Goal: Task Accomplishment & Management: Complete application form

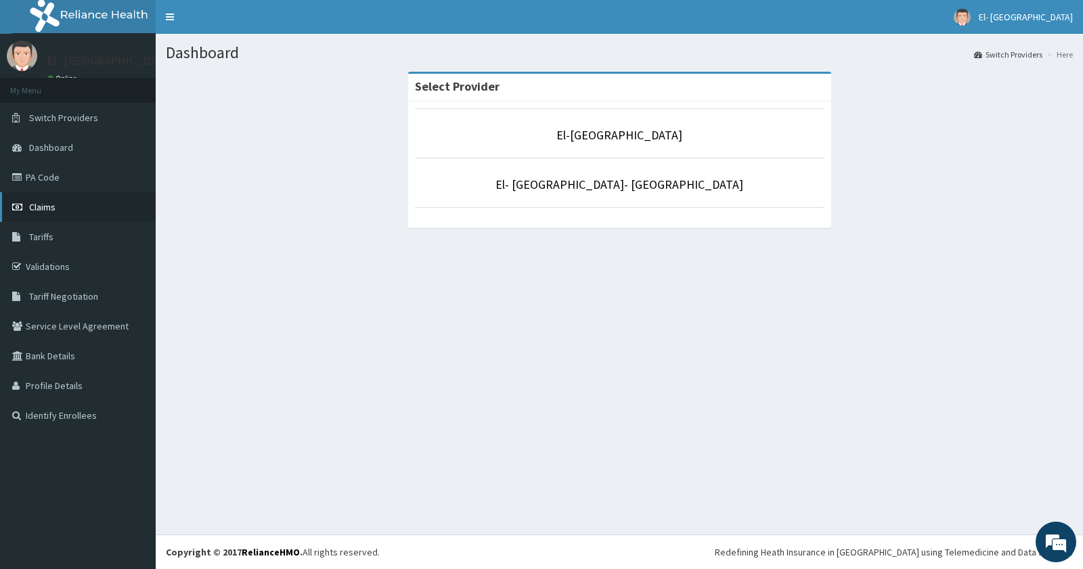
click at [31, 204] on span "Claims" at bounding box center [42, 207] width 26 height 12
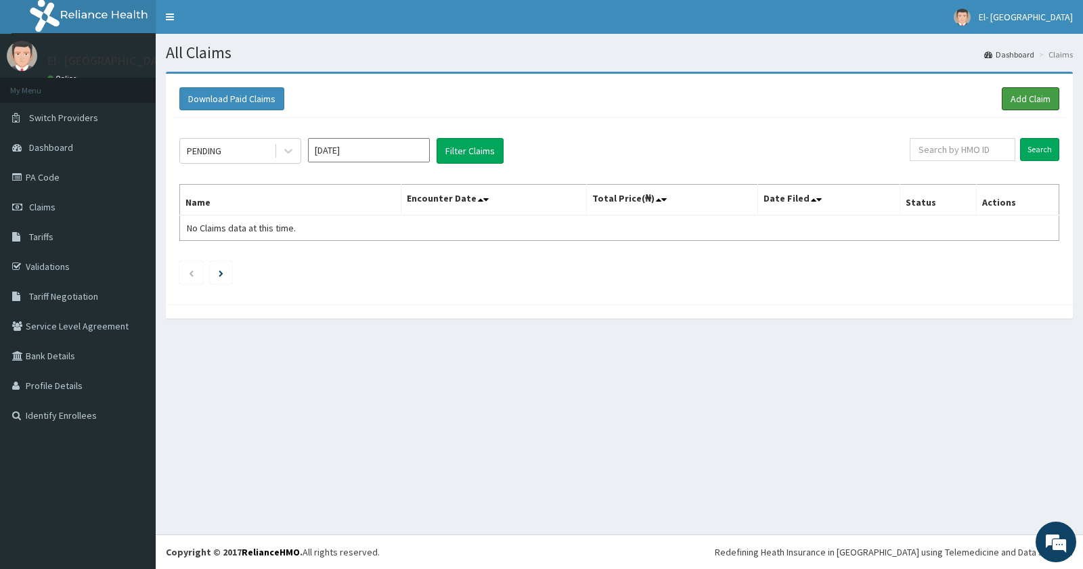
click at [1026, 97] on link "Add Claim" at bounding box center [1031, 98] width 58 height 23
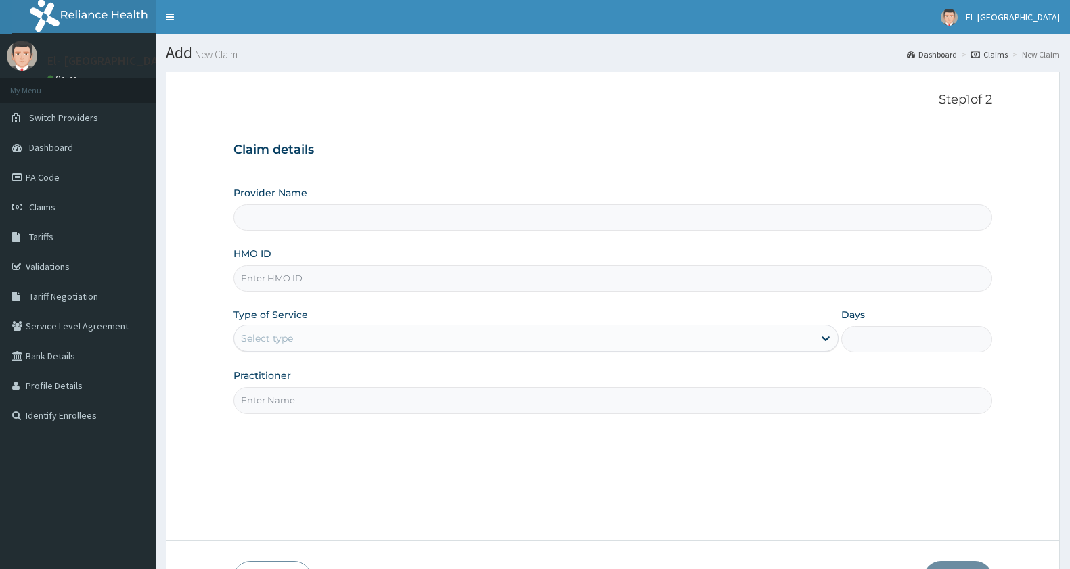
type input "El-[GEOGRAPHIC_DATA]"
click at [307, 338] on div "Select type" at bounding box center [523, 339] width 579 height 22
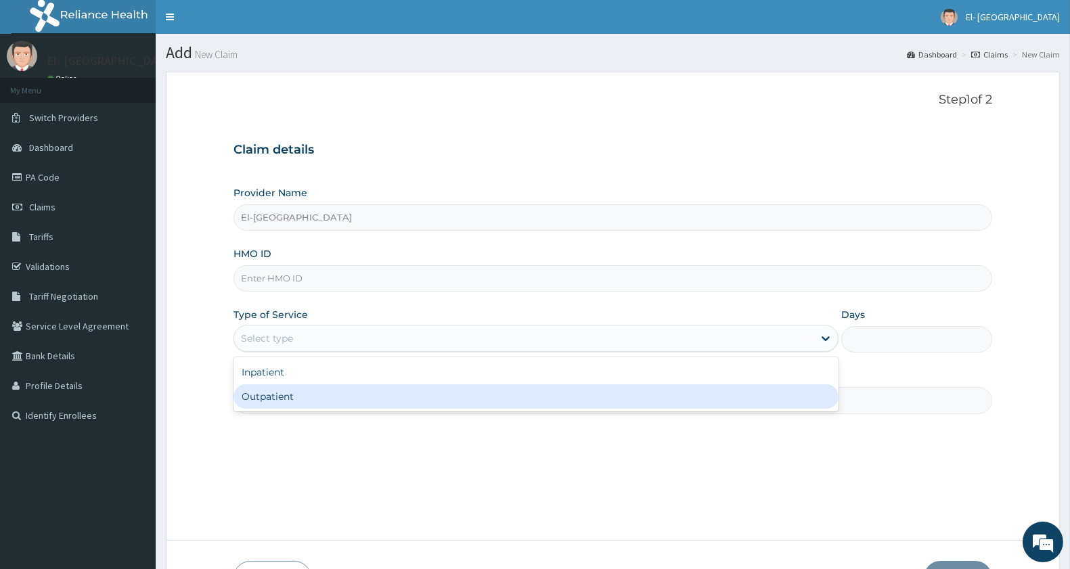
click at [298, 395] on div "Outpatient" at bounding box center [536, 396] width 605 height 24
type input "1"
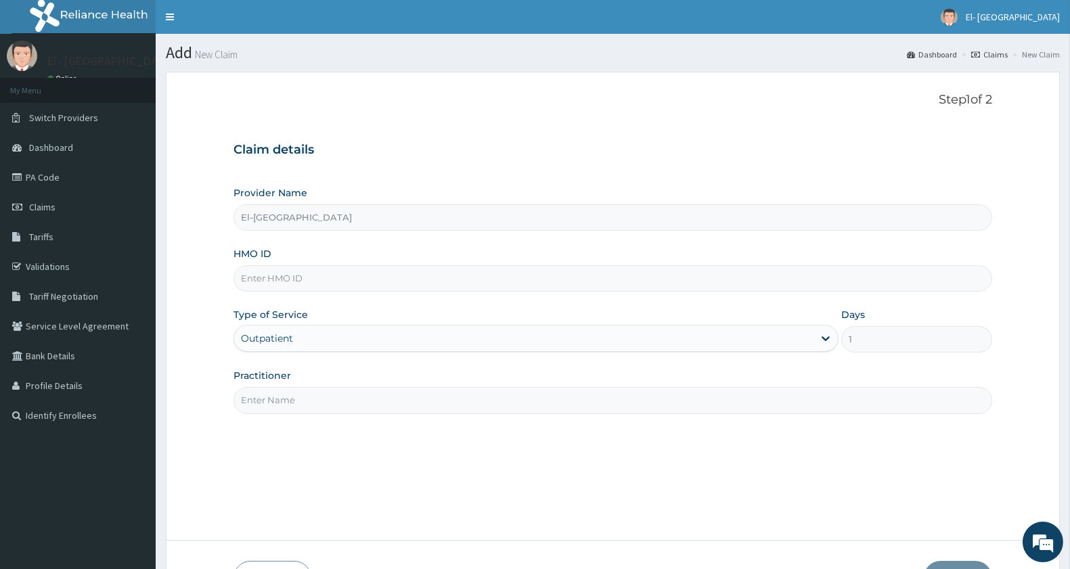
click at [298, 399] on input "Practitioner" at bounding box center [613, 400] width 759 height 26
type input "DR BABATUNDE"
click at [312, 289] on input "HMO ID" at bounding box center [613, 278] width 759 height 26
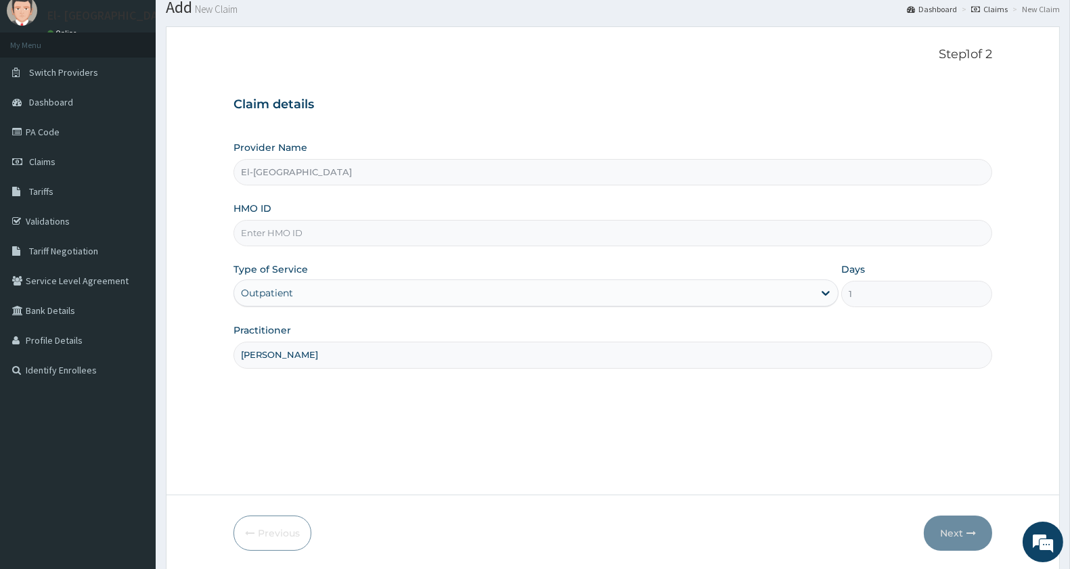
scroll to position [93, 0]
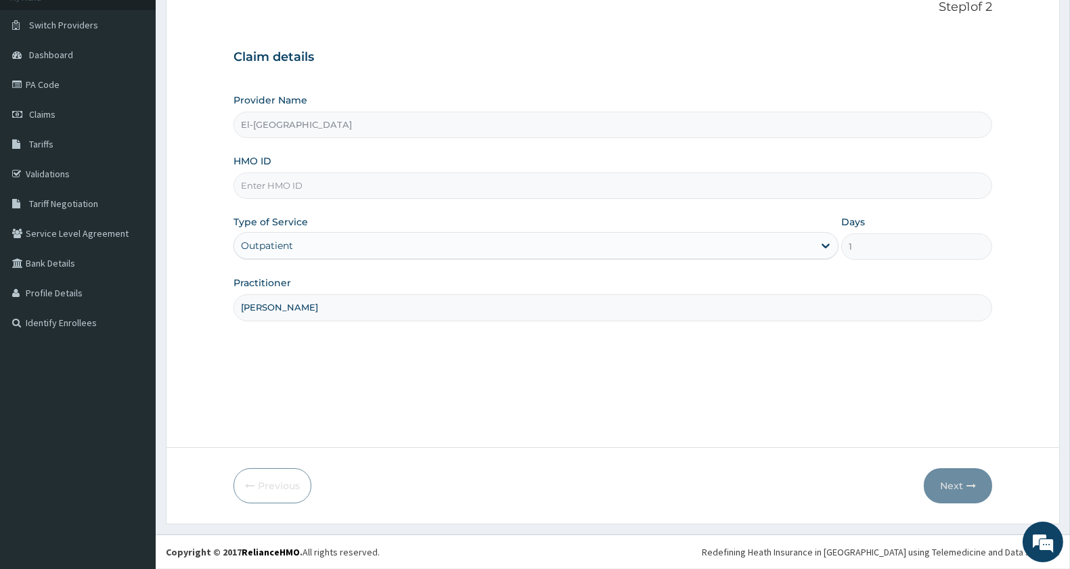
click at [299, 116] on input "El-[GEOGRAPHIC_DATA]" at bounding box center [613, 125] width 759 height 26
click at [422, 127] on input "El-[GEOGRAPHIC_DATA]" at bounding box center [613, 125] width 759 height 26
click at [403, 129] on input "El-[GEOGRAPHIC_DATA]" at bounding box center [613, 125] width 759 height 26
click at [538, 127] on input "El-[GEOGRAPHIC_DATA]" at bounding box center [613, 125] width 759 height 26
click at [498, 123] on input "El-[GEOGRAPHIC_DATA]" at bounding box center [613, 125] width 759 height 26
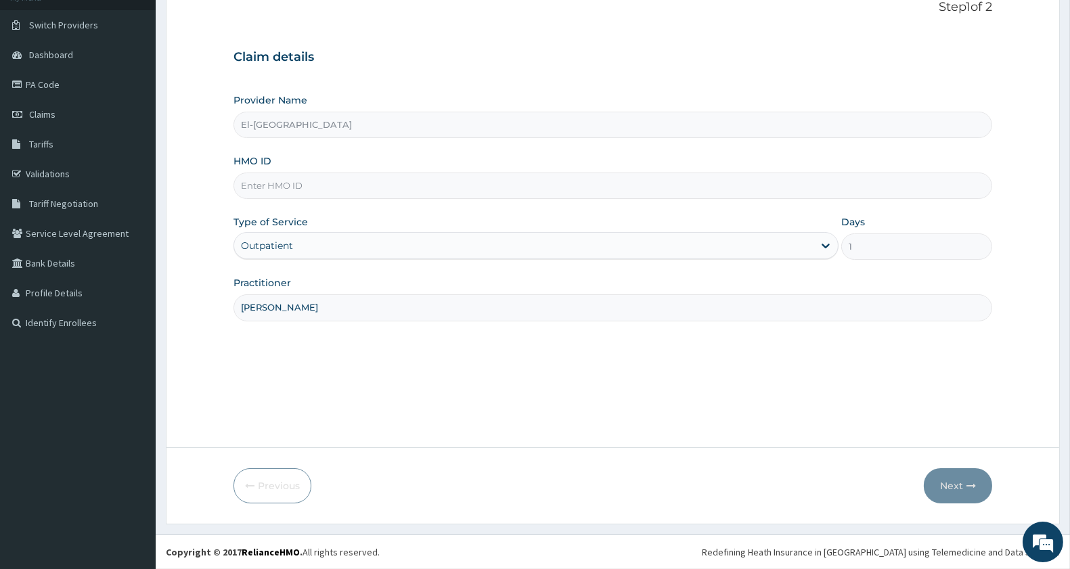
click at [467, 129] on input "El-[GEOGRAPHIC_DATA]" at bounding box center [613, 125] width 759 height 26
click at [464, 124] on input "El-[GEOGRAPHIC_DATA]" at bounding box center [613, 125] width 759 height 26
click at [472, 127] on input "El-[GEOGRAPHIC_DATA]" at bounding box center [613, 125] width 759 height 26
click at [472, 122] on input "El-[GEOGRAPHIC_DATA]" at bounding box center [613, 125] width 759 height 26
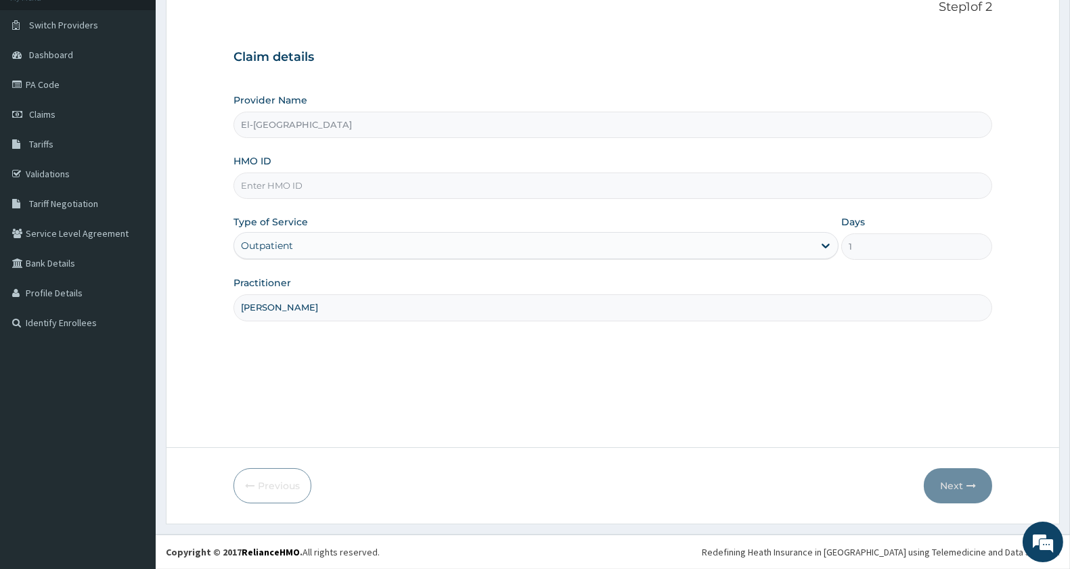
drag, startPoint x: 472, startPoint y: 122, endPoint x: 458, endPoint y: 124, distance: 14.4
click at [458, 124] on input "El-[GEOGRAPHIC_DATA]" at bounding box center [613, 125] width 759 height 26
click at [458, 123] on input "El-[GEOGRAPHIC_DATA]" at bounding box center [613, 125] width 759 height 26
click at [450, 131] on input "El-[GEOGRAPHIC_DATA]" at bounding box center [613, 125] width 759 height 26
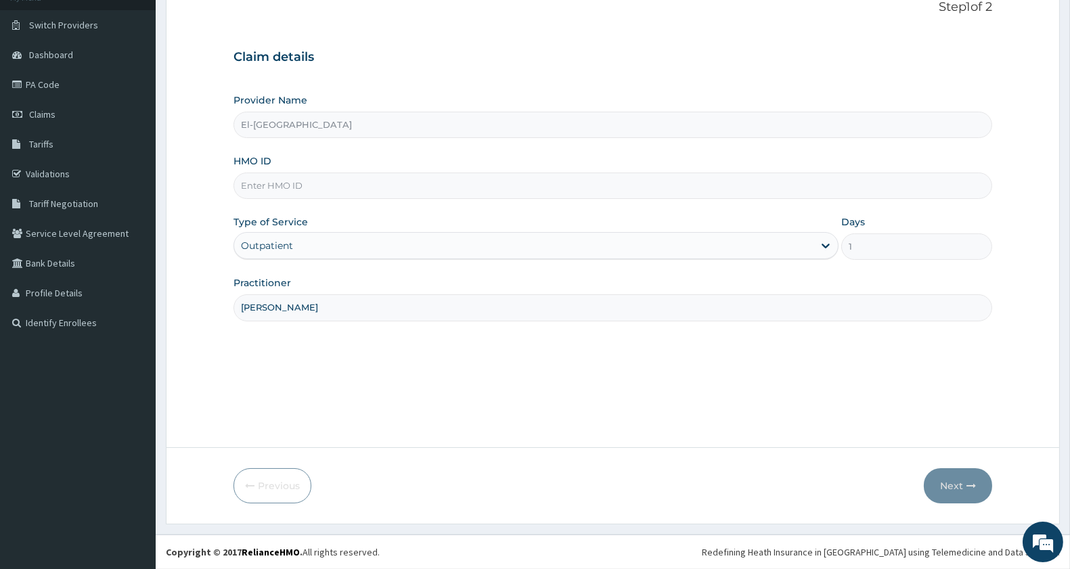
click at [450, 131] on input "El-[GEOGRAPHIC_DATA]" at bounding box center [613, 125] width 759 height 26
click at [426, 120] on input "El-[GEOGRAPHIC_DATA]" at bounding box center [613, 125] width 759 height 26
click at [420, 114] on input "El-[GEOGRAPHIC_DATA]" at bounding box center [613, 125] width 759 height 26
click at [421, 120] on input "El-[GEOGRAPHIC_DATA]" at bounding box center [613, 125] width 759 height 26
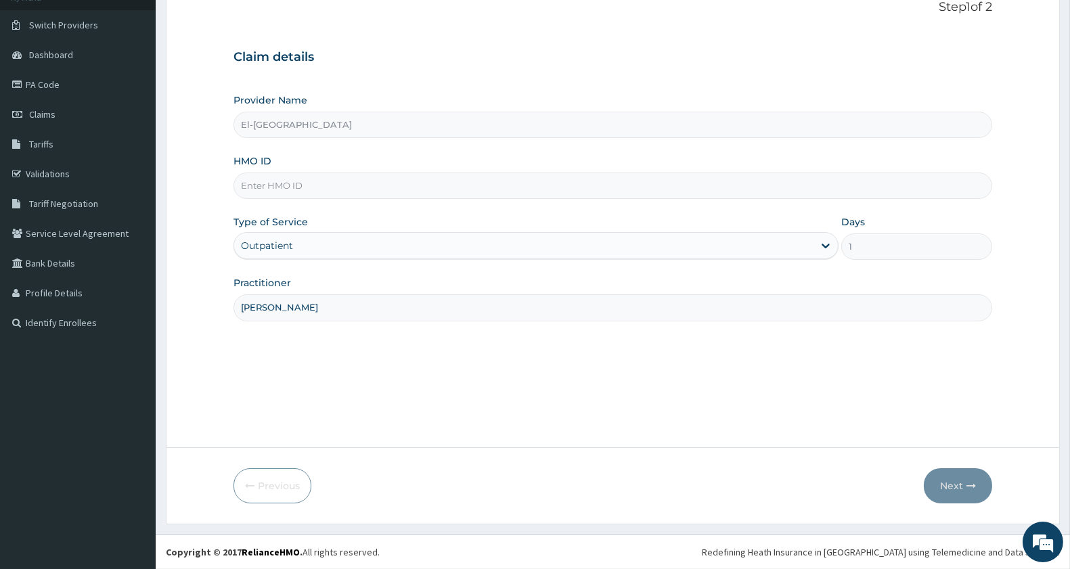
click at [421, 102] on div "Provider Name El-Dunamis Medical Centre" at bounding box center [613, 115] width 759 height 45
click at [422, 110] on div "Provider Name El-Dunamis Medical Centre" at bounding box center [613, 115] width 759 height 45
click at [406, 131] on input "El-[GEOGRAPHIC_DATA]" at bounding box center [613, 125] width 759 height 26
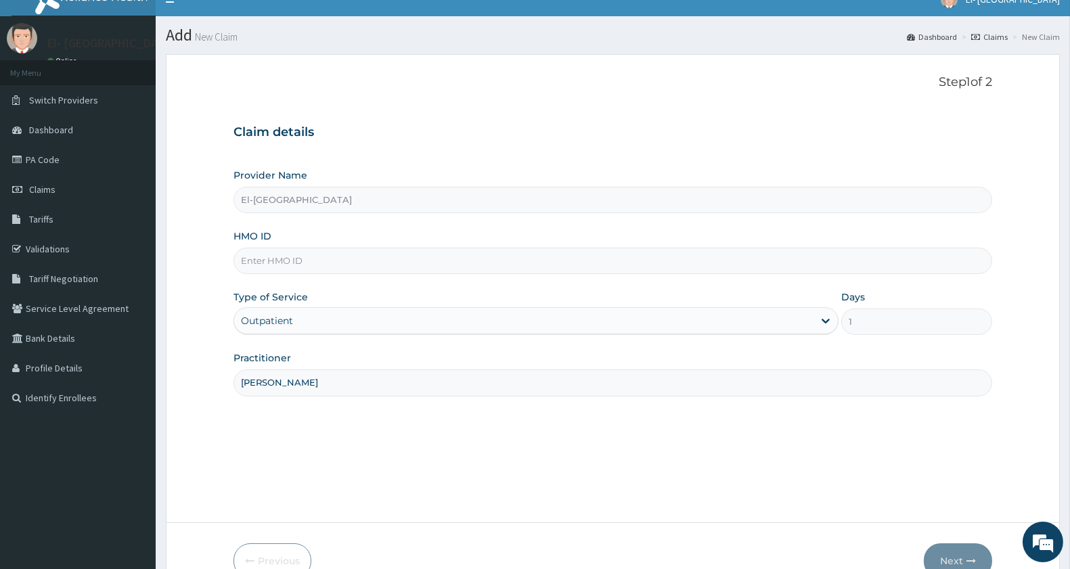
click at [389, 204] on input "El-[GEOGRAPHIC_DATA]" at bounding box center [613, 200] width 759 height 26
click at [383, 213] on div "Provider Name El-Dunamis Medical Centre HMO ID Type of Service Outpatient Days …" at bounding box center [613, 282] width 759 height 227
click at [370, 203] on input "El-[GEOGRAPHIC_DATA]" at bounding box center [613, 200] width 759 height 26
click at [315, 198] on input "El-[GEOGRAPHIC_DATA]" at bounding box center [613, 200] width 759 height 26
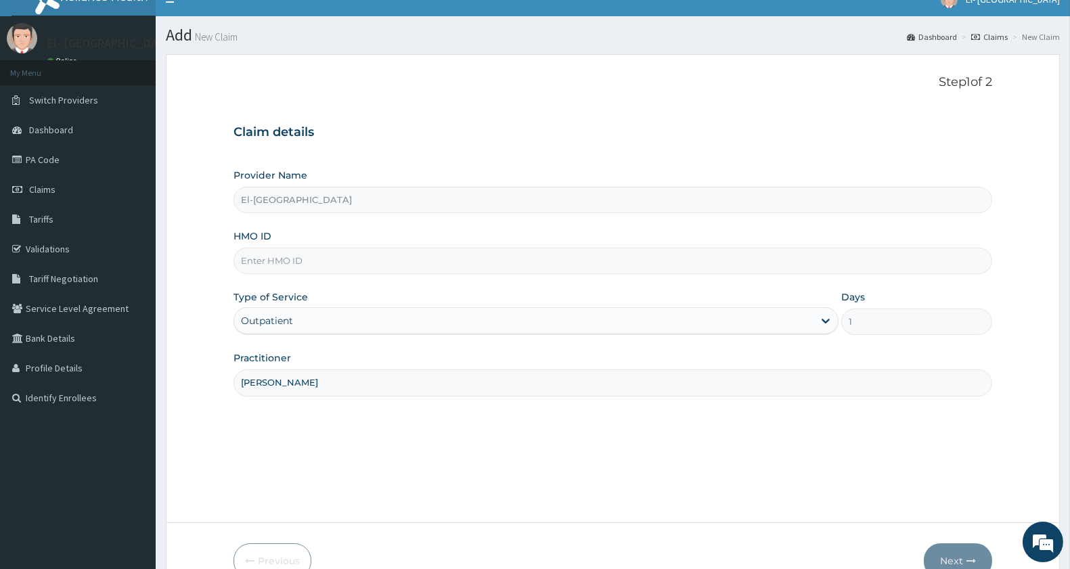
click at [242, 199] on input "El-[GEOGRAPHIC_DATA]" at bounding box center [613, 200] width 759 height 26
click at [359, 200] on input "El-[GEOGRAPHIC_DATA]" at bounding box center [613, 200] width 759 height 26
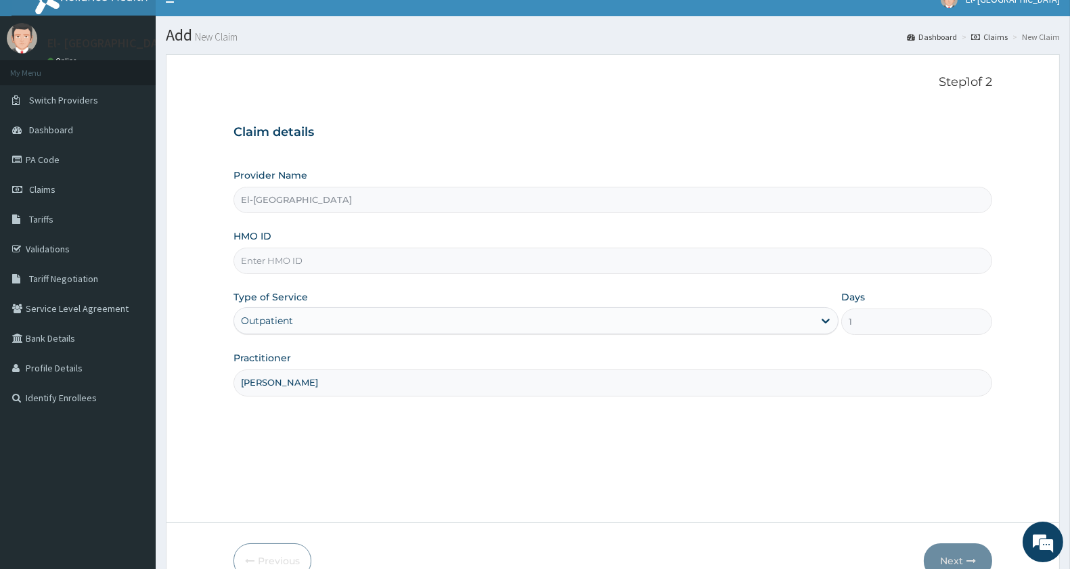
click at [359, 204] on input "El-[GEOGRAPHIC_DATA]" at bounding box center [613, 200] width 759 height 26
drag, startPoint x: 772, startPoint y: 80, endPoint x: 732, endPoint y: 85, distance: 40.2
drag, startPoint x: 732, startPoint y: 85, endPoint x: 361, endPoint y: 198, distance: 387.3
click at [361, 198] on input "El-[GEOGRAPHIC_DATA]" at bounding box center [613, 200] width 759 height 26
click at [366, 203] on input "El-[GEOGRAPHIC_DATA]" at bounding box center [613, 200] width 759 height 26
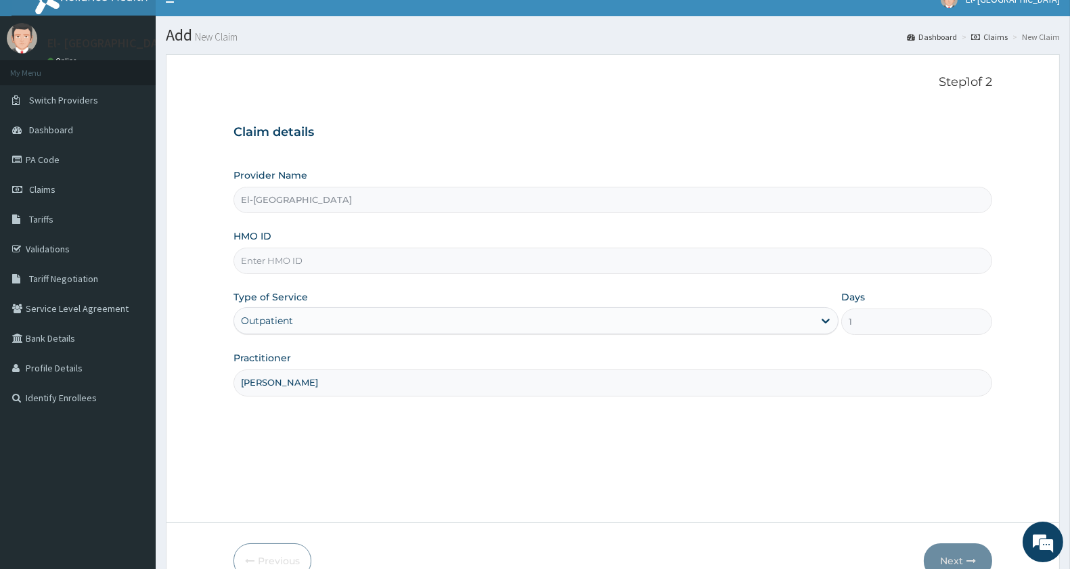
drag, startPoint x: 11, startPoint y: 122, endPoint x: 357, endPoint y: 199, distance: 355.1
click at [357, 199] on input "El-[GEOGRAPHIC_DATA]" at bounding box center [613, 200] width 759 height 26
drag, startPoint x: 357, startPoint y: 199, endPoint x: 380, endPoint y: 201, distance: 22.4
click at [360, 199] on input "El-[GEOGRAPHIC_DATA]" at bounding box center [613, 200] width 759 height 26
click at [382, 202] on input "El-[GEOGRAPHIC_DATA]" at bounding box center [613, 200] width 759 height 26
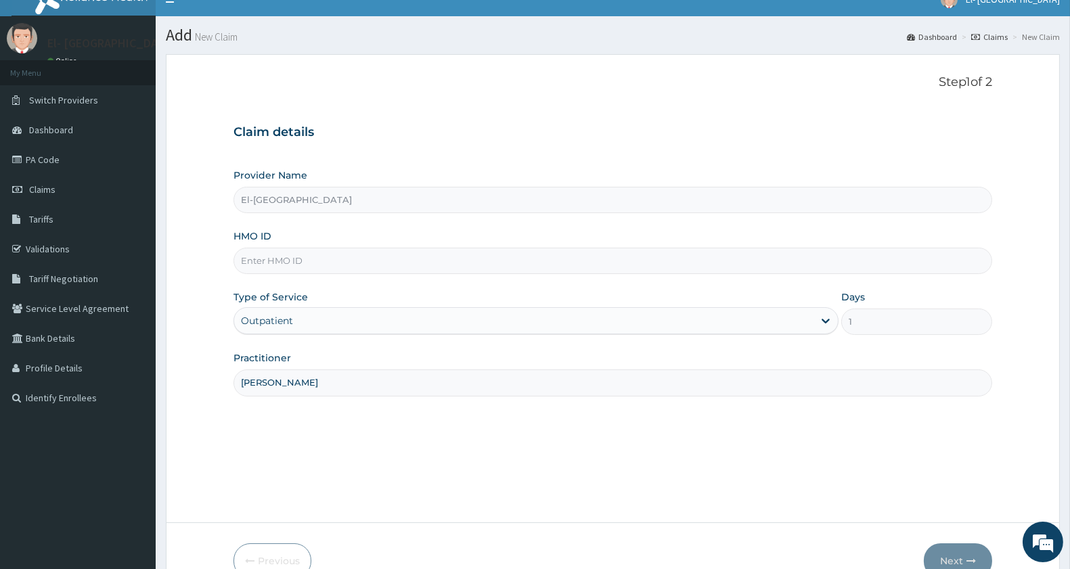
click at [428, 187] on input "El-[GEOGRAPHIC_DATA]" at bounding box center [613, 200] width 759 height 26
click at [456, 175] on div "Provider Name El-Dunamis Medical Centre" at bounding box center [613, 191] width 759 height 45
click at [238, 202] on input "El-[GEOGRAPHIC_DATA]" at bounding box center [613, 200] width 759 height 26
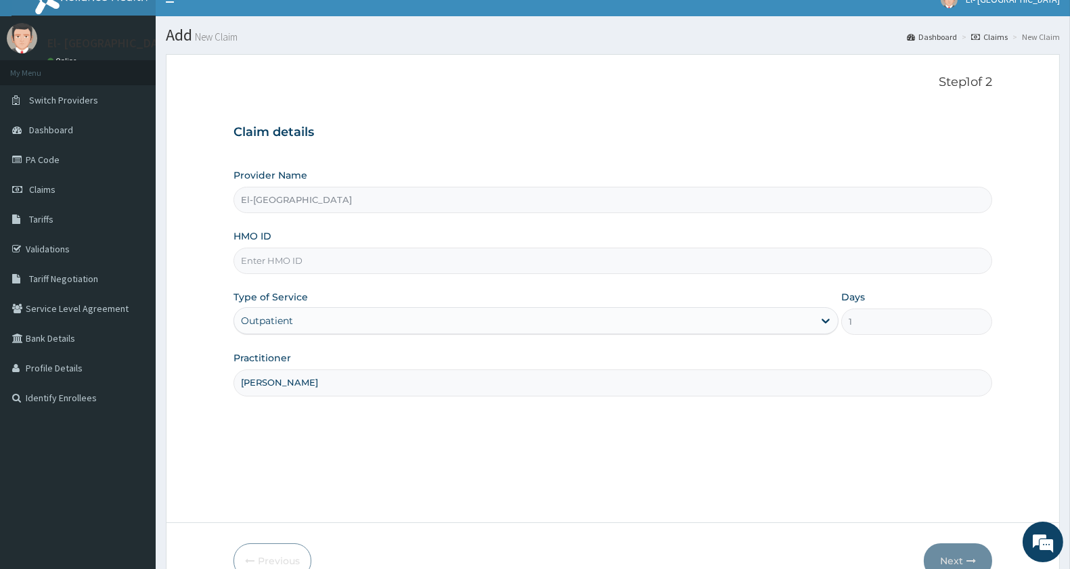
click at [238, 202] on input "El-[GEOGRAPHIC_DATA]" at bounding box center [613, 200] width 759 height 26
drag, startPoint x: 238, startPoint y: 202, endPoint x: 252, endPoint y: 204, distance: 14.5
click at [252, 204] on input "El-[GEOGRAPHIC_DATA]" at bounding box center [613, 200] width 759 height 26
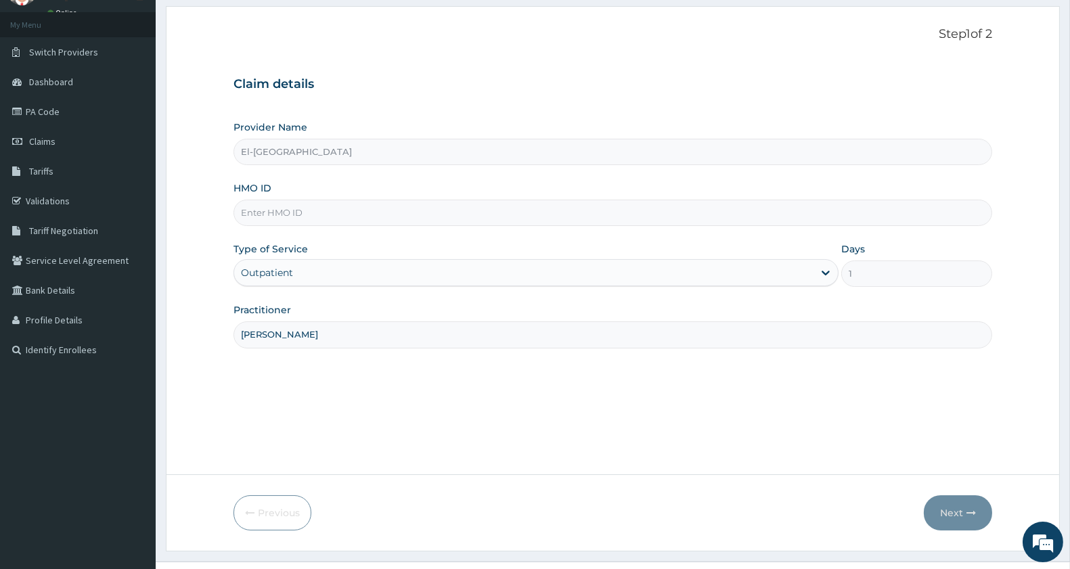
scroll to position [93, 0]
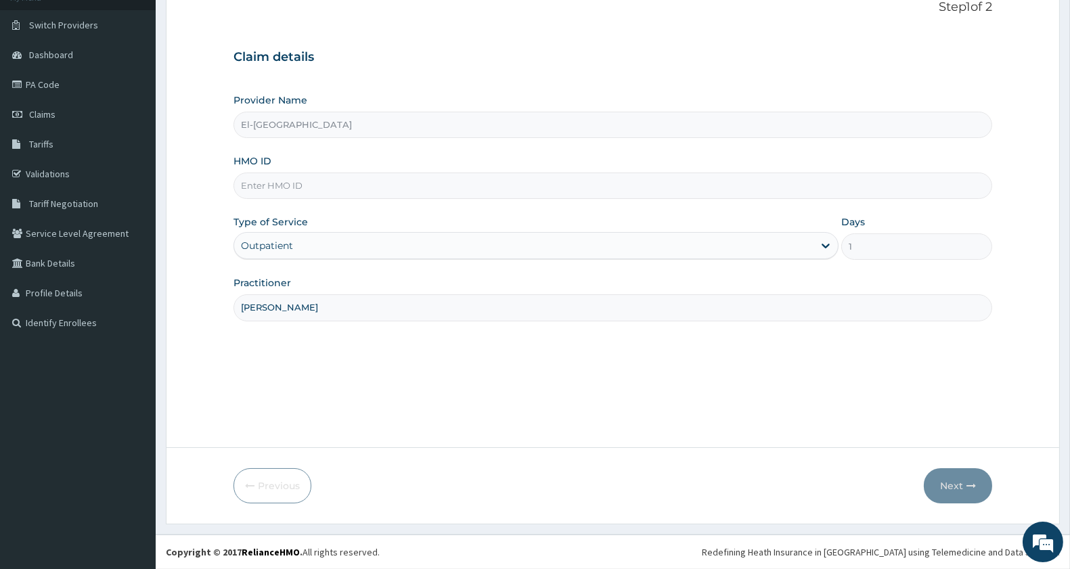
click at [814, 111] on div "Provider Name El-Dunamis Medical Centre" at bounding box center [613, 115] width 759 height 45
click at [470, 106] on div "Provider Name El-Dunamis Medical Centre" at bounding box center [613, 115] width 759 height 45
click at [347, 194] on input "HMO ID" at bounding box center [613, 186] width 759 height 26
click at [388, 114] on input "El-[GEOGRAPHIC_DATA]" at bounding box center [613, 125] width 759 height 26
click at [366, 124] on input "El-[GEOGRAPHIC_DATA]" at bounding box center [613, 125] width 759 height 26
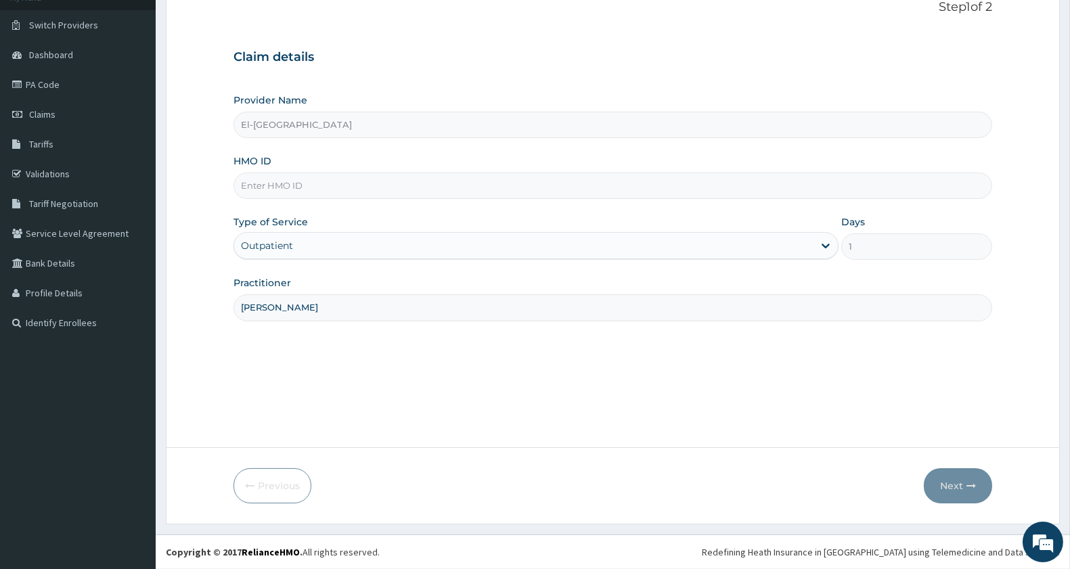
drag, startPoint x: 366, startPoint y: 124, endPoint x: 292, endPoint y: 188, distance: 97.4
click at [298, 183] on div "Provider Name El-Dunamis Medical Centre HMO ID Type of Service Outpatient Days …" at bounding box center [613, 206] width 759 height 227
click at [292, 188] on input "HMO ID" at bounding box center [613, 186] width 759 height 26
click at [269, 185] on input "FUL" at bounding box center [613, 186] width 759 height 26
click at [265, 185] on input "FUL" at bounding box center [613, 186] width 759 height 26
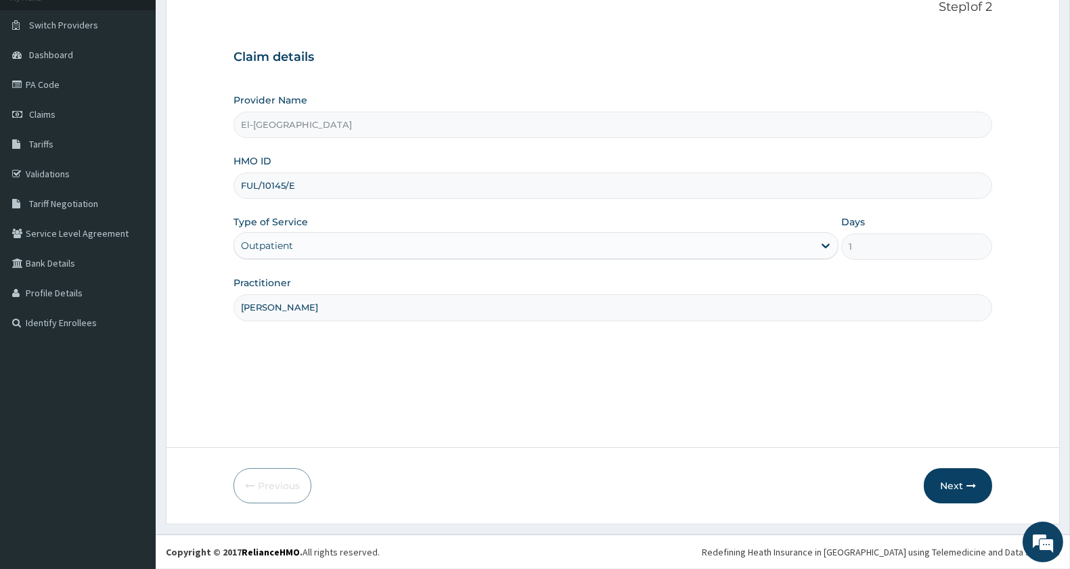
type input "FUL/10145/E"
click at [741, 118] on input "El-[GEOGRAPHIC_DATA]" at bounding box center [613, 125] width 759 height 26
click at [868, 248] on input "1" at bounding box center [916, 247] width 151 height 26
drag, startPoint x: 868, startPoint y: 248, endPoint x: 1057, endPoint y: 296, distance: 195.5
click at [867, 248] on input "1" at bounding box center [916, 247] width 151 height 26
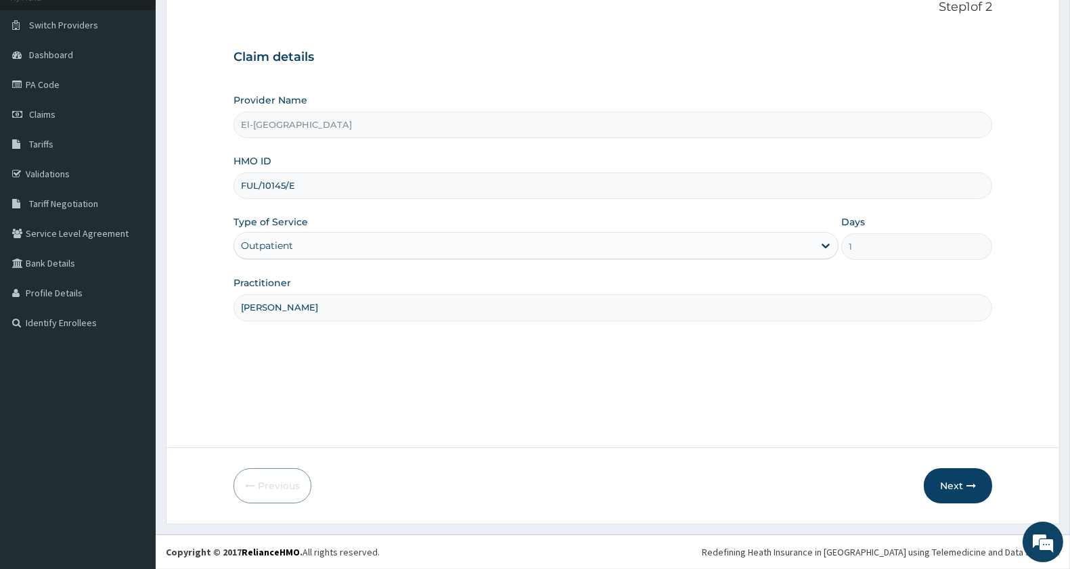
click at [864, 254] on input "1" at bounding box center [916, 247] width 151 height 26
click at [864, 248] on input "1" at bounding box center [916, 247] width 151 height 26
click at [945, 481] on button "Next" at bounding box center [958, 485] width 68 height 35
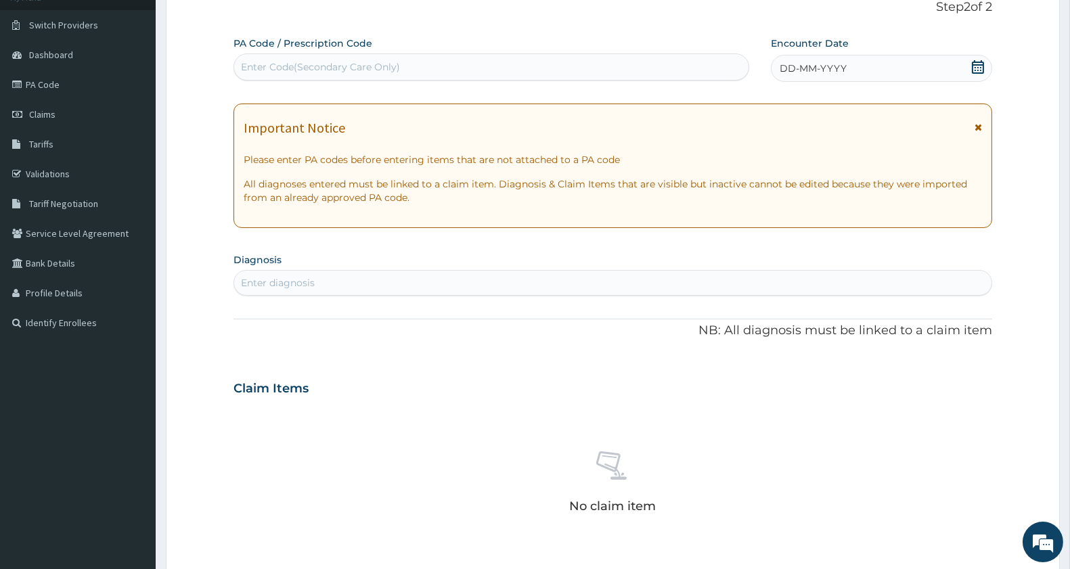
click at [971, 66] on icon at bounding box center [978, 67] width 14 height 14
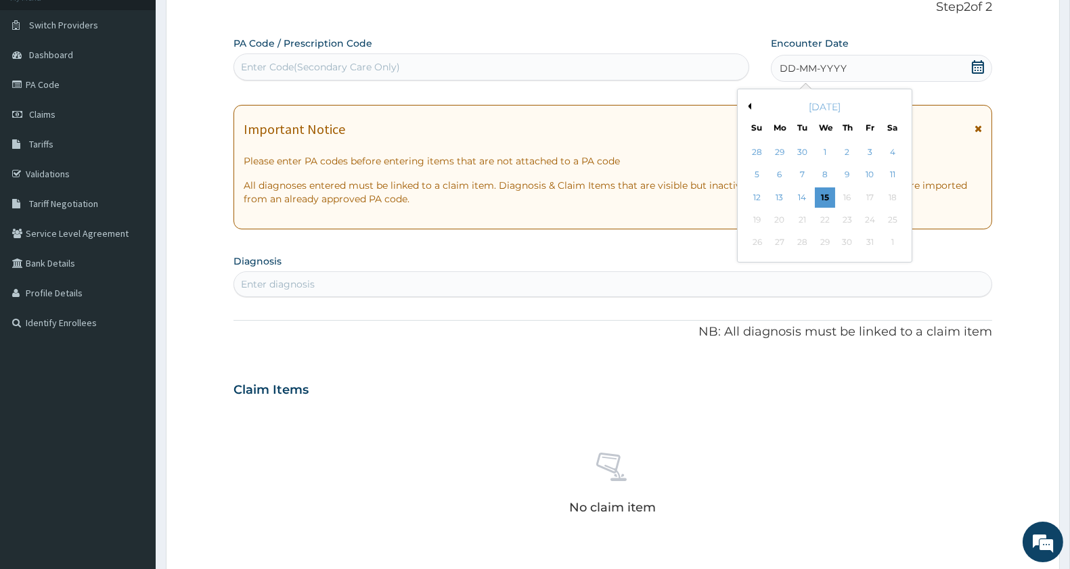
click at [745, 104] on button "Previous Month" at bounding box center [748, 106] width 7 height 7
click at [894, 103] on div "June 2025" at bounding box center [824, 107] width 163 height 14
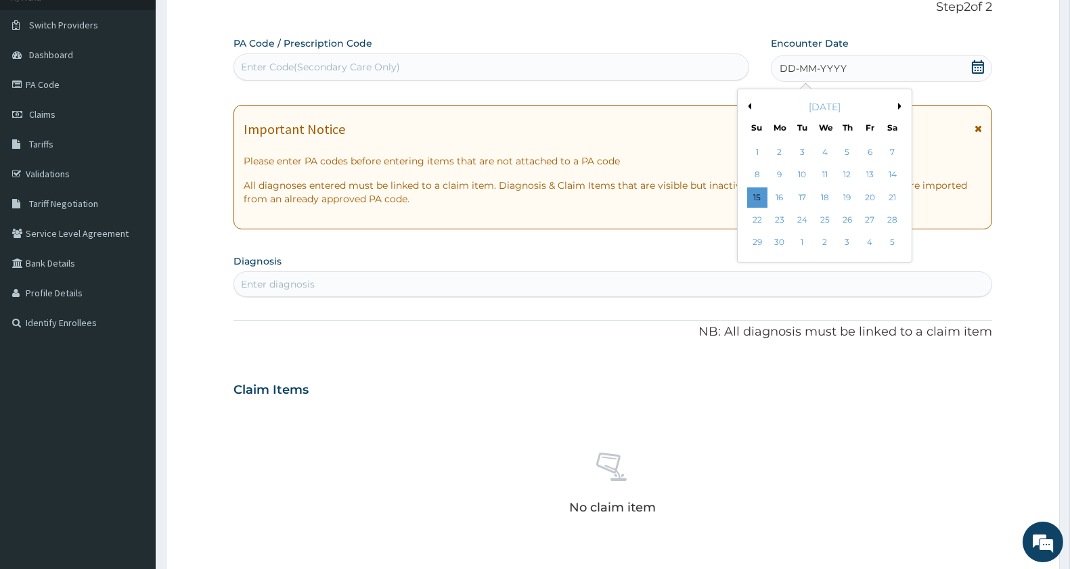
click at [899, 104] on button "Next Month" at bounding box center [902, 106] width 7 height 7
click at [902, 106] on button "Next Month" at bounding box center [902, 106] width 7 height 7
click at [896, 105] on div "August 2025" at bounding box center [824, 107] width 163 height 14
click at [896, 104] on div "August 2025" at bounding box center [824, 107] width 163 height 14
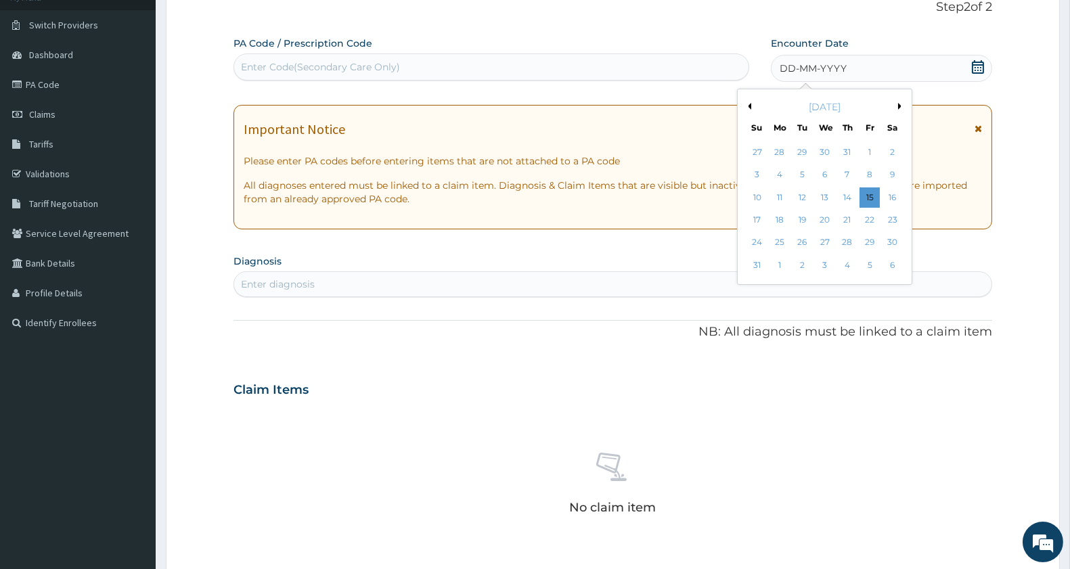
click at [899, 104] on button "Next Month" at bounding box center [902, 106] width 7 height 7
click at [795, 167] on div "9" at bounding box center [803, 175] width 20 height 20
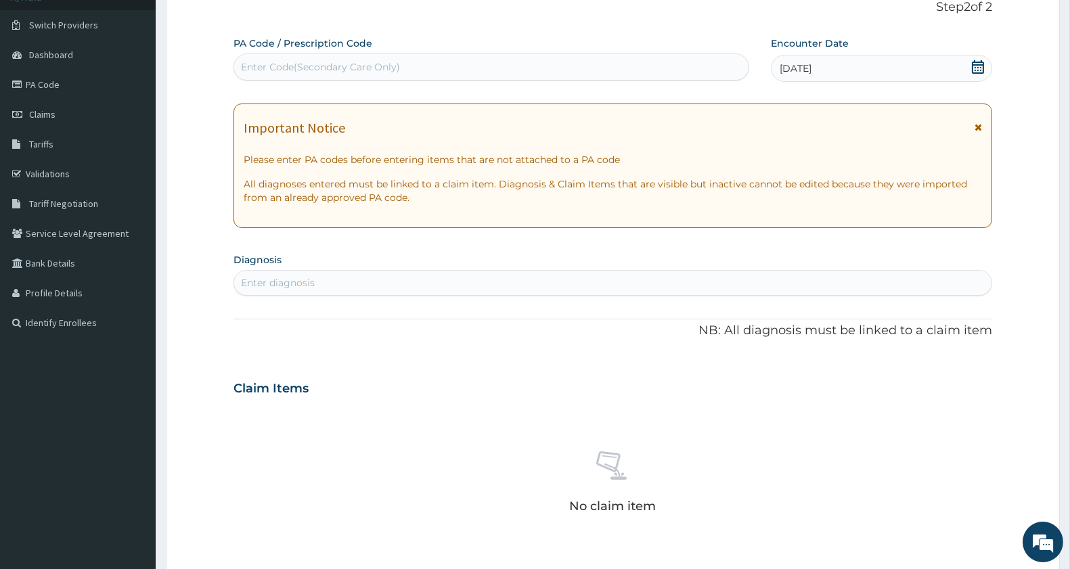
click at [975, 60] on icon at bounding box center [978, 67] width 14 height 14
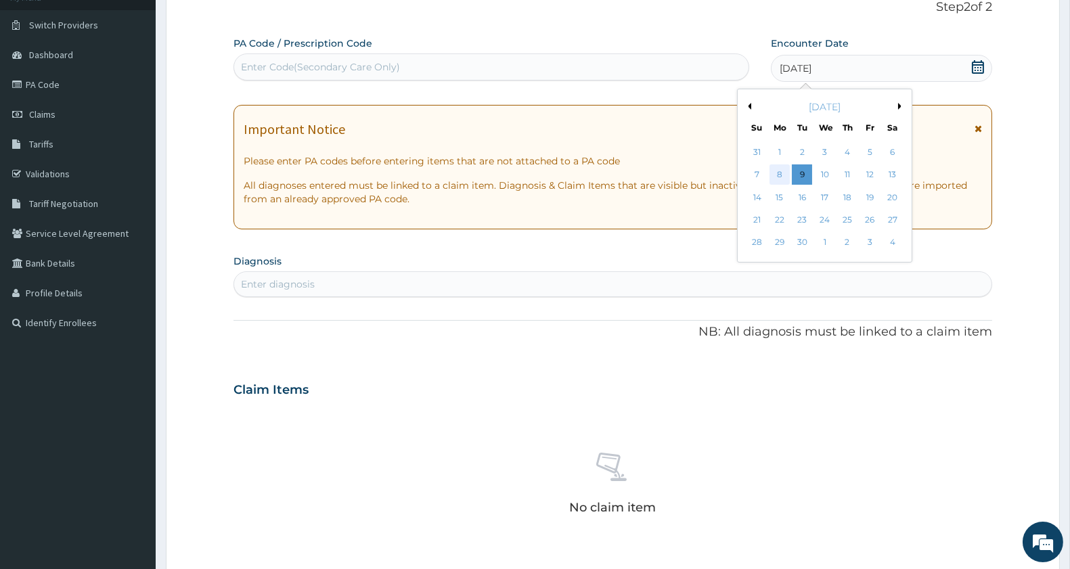
drag, startPoint x: 837, startPoint y: 122, endPoint x: 788, endPoint y: 178, distance: 74.4
click at [788, 178] on div "8" at bounding box center [780, 175] width 20 height 20
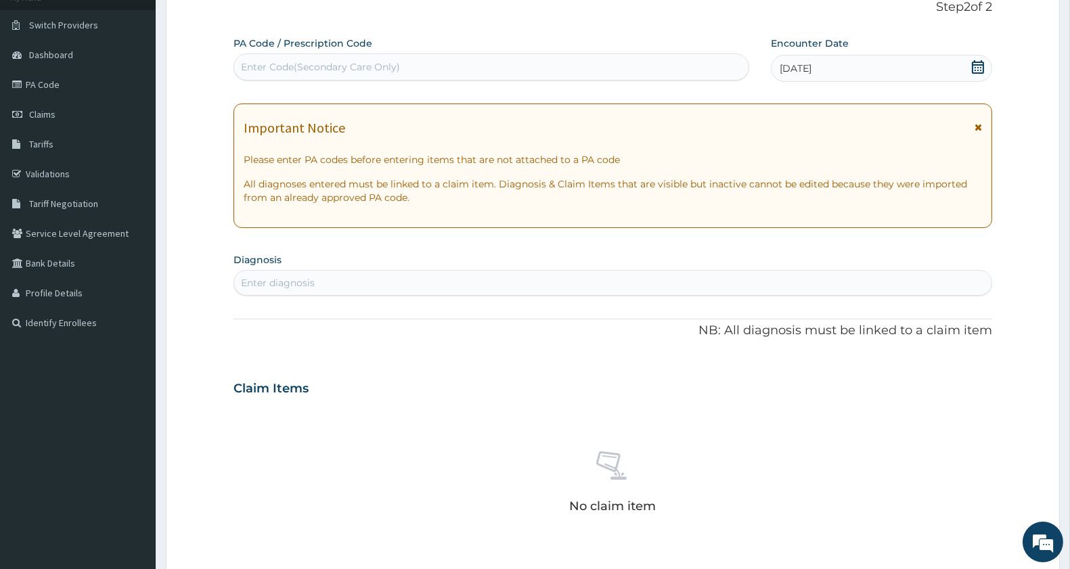
drag, startPoint x: 770, startPoint y: 95, endPoint x: 871, endPoint y: 76, distance: 102.6
click at [871, 76] on div "PA Code / Prescription Code Enter Code(Secondary Care Only) Encounter Date 08-0…" at bounding box center [613, 387] width 759 height 701
click at [806, 66] on span "08-09-2025" at bounding box center [796, 69] width 32 height 14
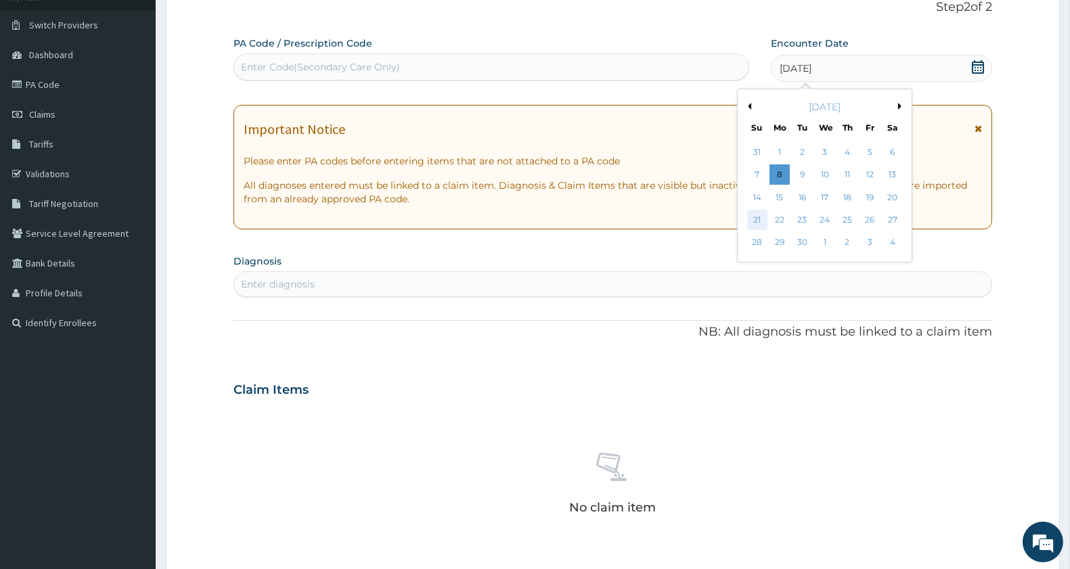
click at [758, 221] on div "21" at bounding box center [757, 220] width 20 height 20
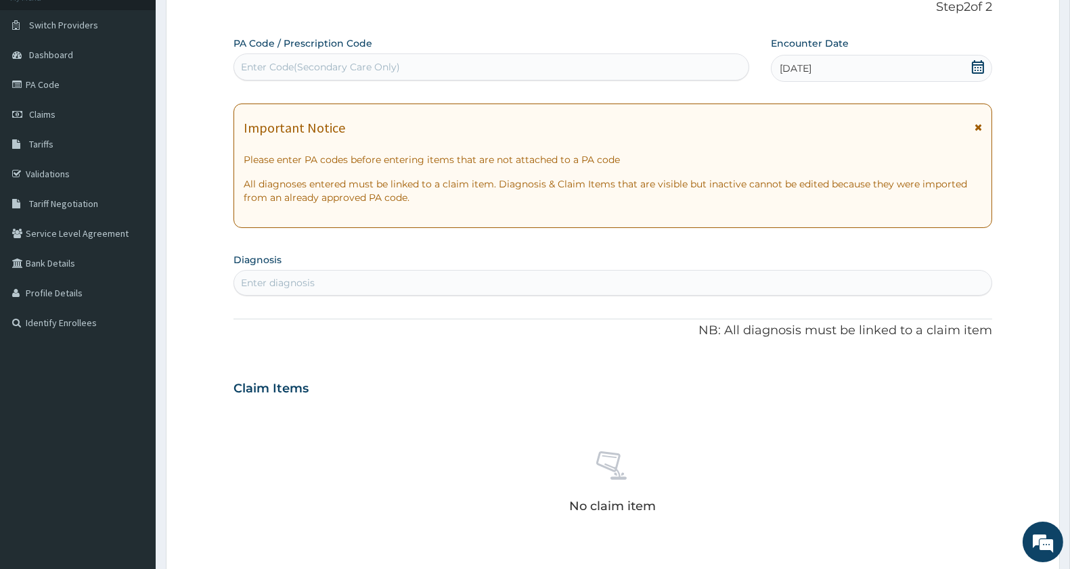
click at [343, 280] on div "Enter diagnosis" at bounding box center [612, 283] width 757 height 22
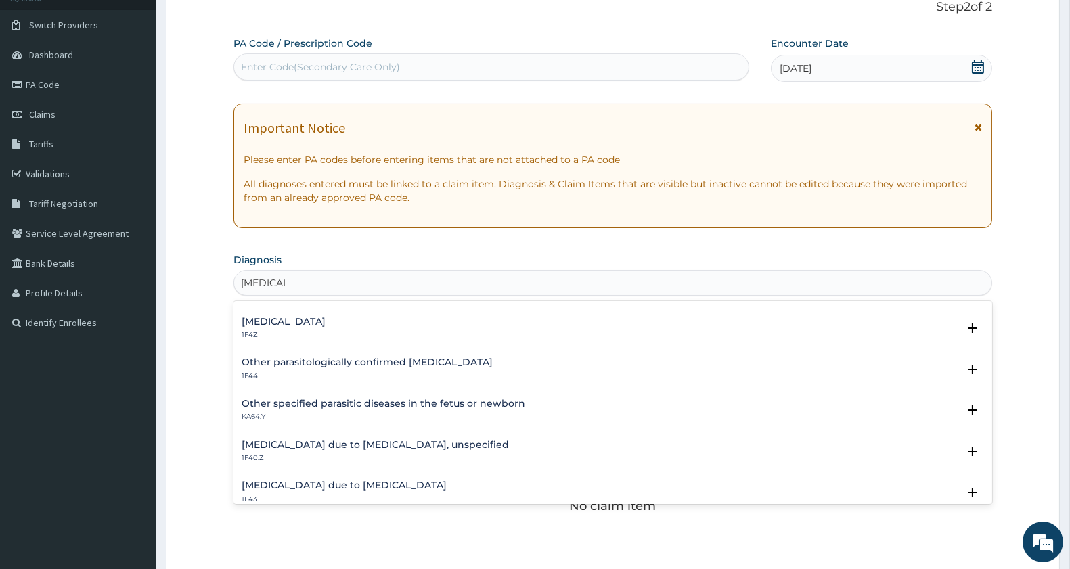
scroll to position [0, 0]
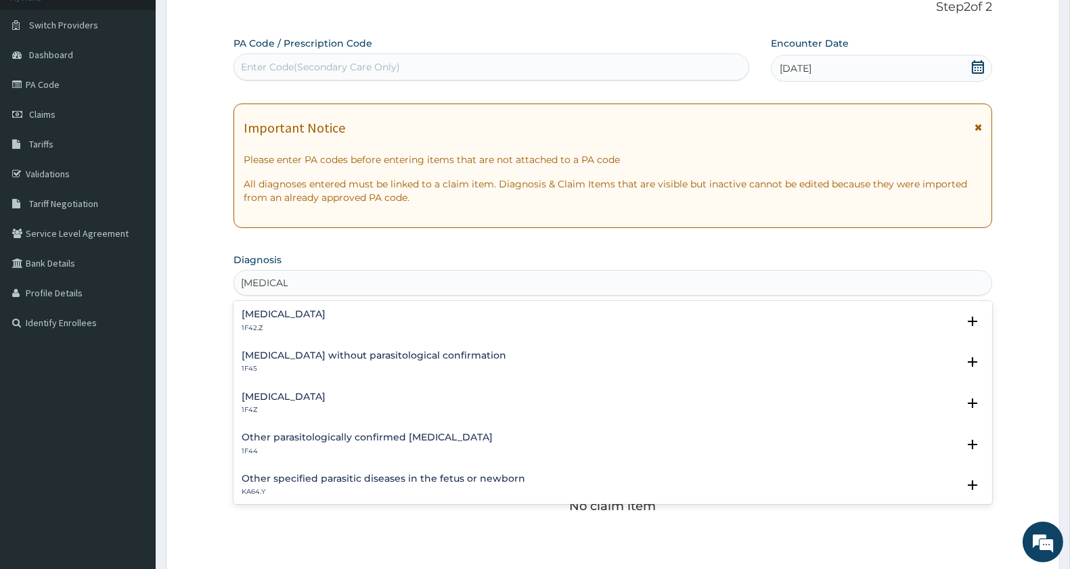
type input "MALARIA"
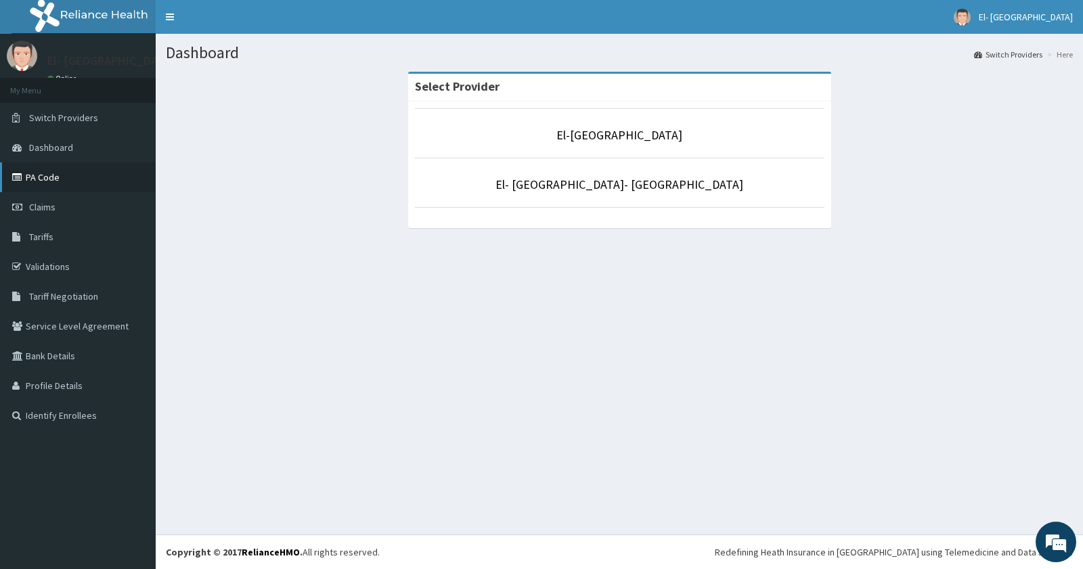
click at [95, 177] on link "PA Code" at bounding box center [78, 177] width 156 height 30
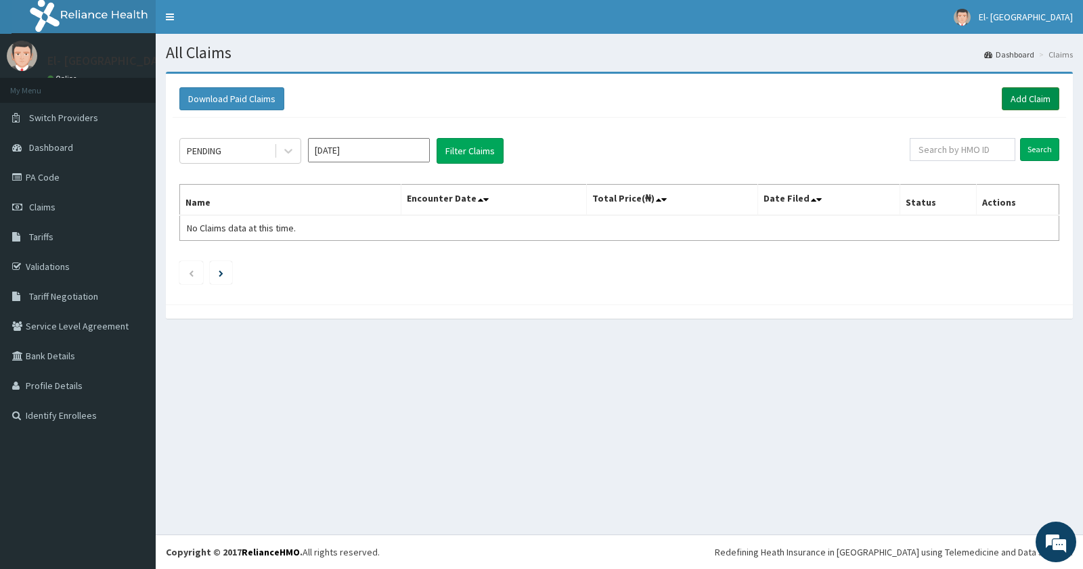
click at [1026, 97] on link "Add Claim" at bounding box center [1031, 98] width 58 height 23
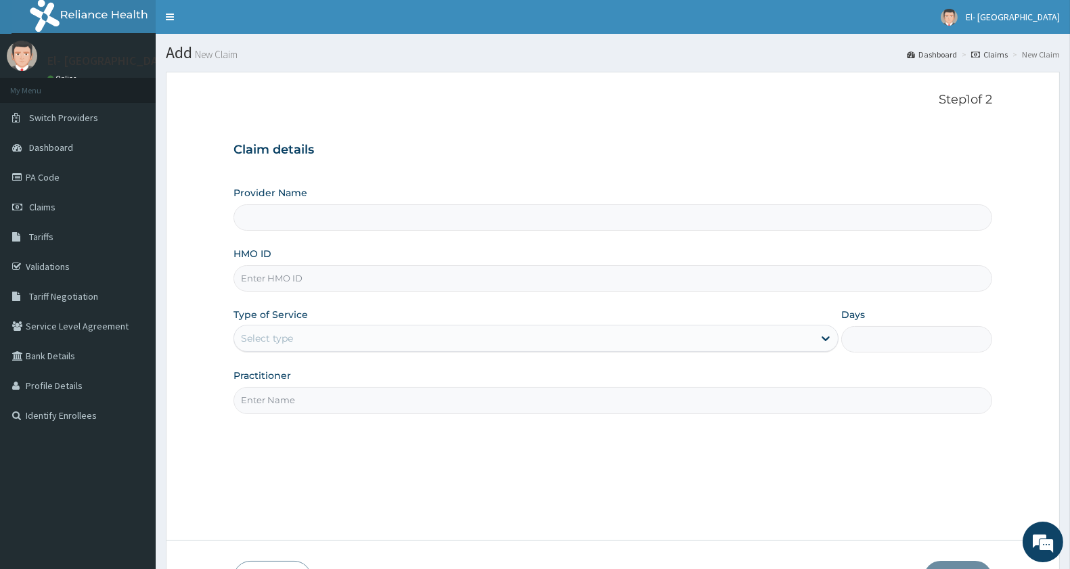
type input "El-[GEOGRAPHIC_DATA]"
click at [410, 225] on input "El-[GEOGRAPHIC_DATA]" at bounding box center [613, 217] width 759 height 26
click at [377, 267] on input "HMO ID" at bounding box center [613, 278] width 759 height 26
drag, startPoint x: 307, startPoint y: 213, endPoint x: 313, endPoint y: 214, distance: 6.8
click at [311, 214] on input "El-[GEOGRAPHIC_DATA]" at bounding box center [613, 217] width 759 height 26
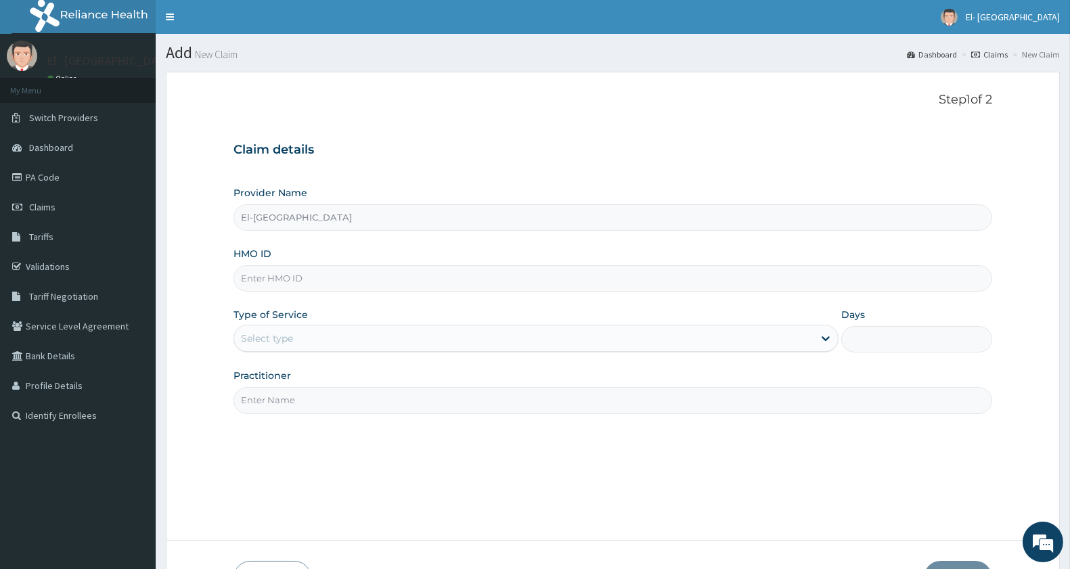
click at [280, 285] on input "HMO ID" at bounding box center [613, 278] width 759 height 26
click at [272, 338] on div "Select type" at bounding box center [267, 339] width 52 height 14
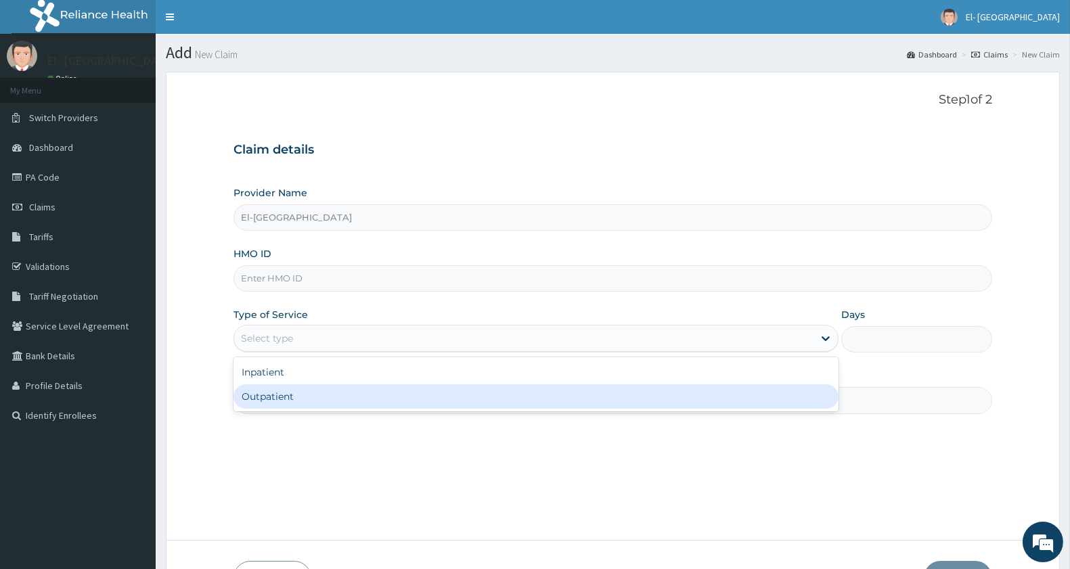
click at [299, 396] on div "Outpatient" at bounding box center [536, 396] width 605 height 24
type input "1"
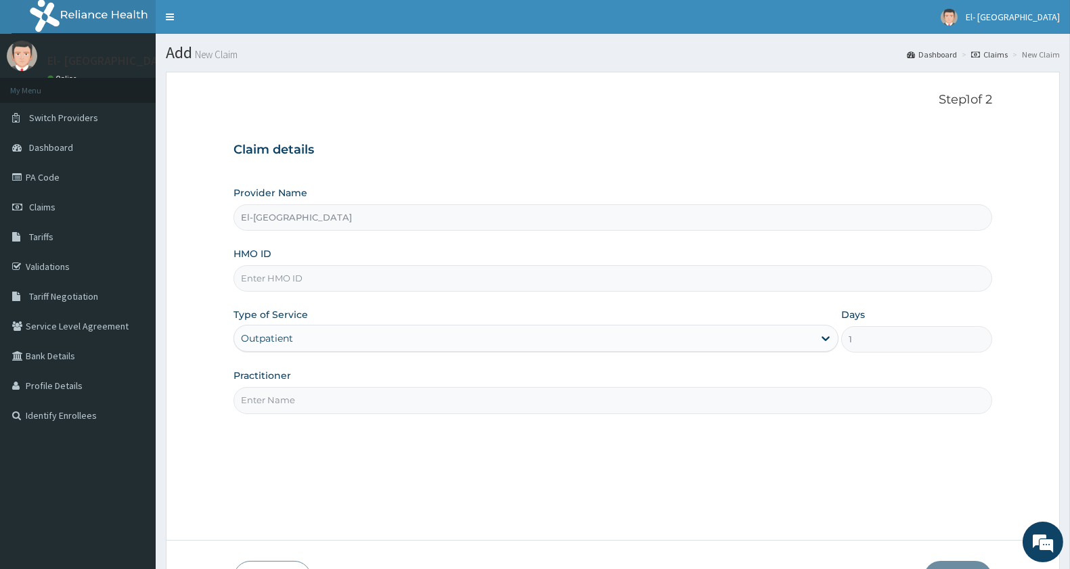
click at [265, 387] on div "Practitioner" at bounding box center [613, 391] width 759 height 45
click at [291, 278] on input "HMO ID" at bounding box center [613, 278] width 759 height 26
click at [291, 278] on input "F" at bounding box center [613, 278] width 759 height 26
type input "FUL/10145/E"
